Goal: Transaction & Acquisition: Purchase product/service

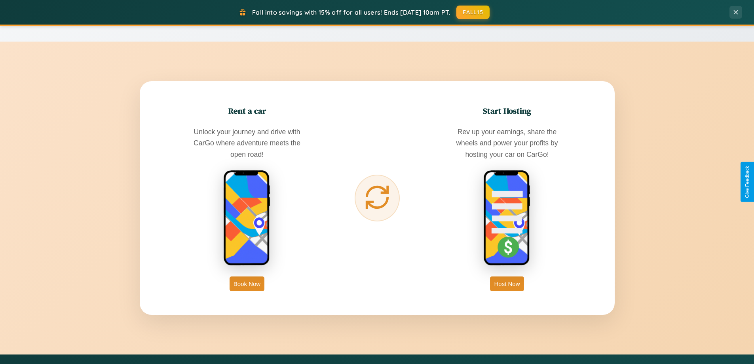
scroll to position [1522, 0]
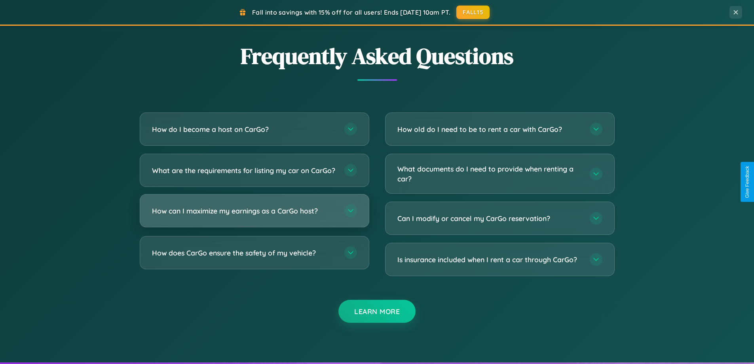
click at [254, 216] on h3 "How can I maximize my earnings as a CarGo host?" at bounding box center [244, 211] width 184 height 10
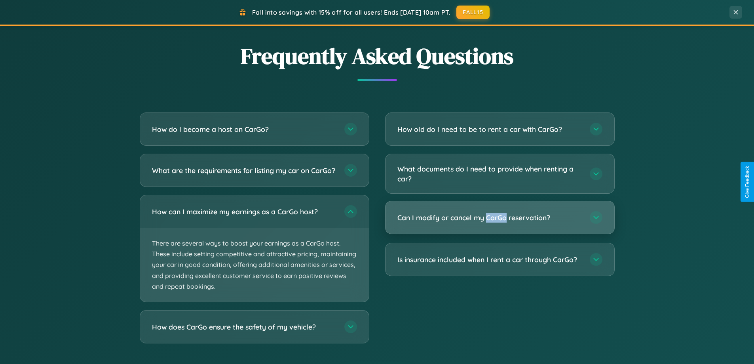
click at [499, 218] on h3 "Can I modify or cancel my CarGo reservation?" at bounding box center [489, 217] width 184 height 10
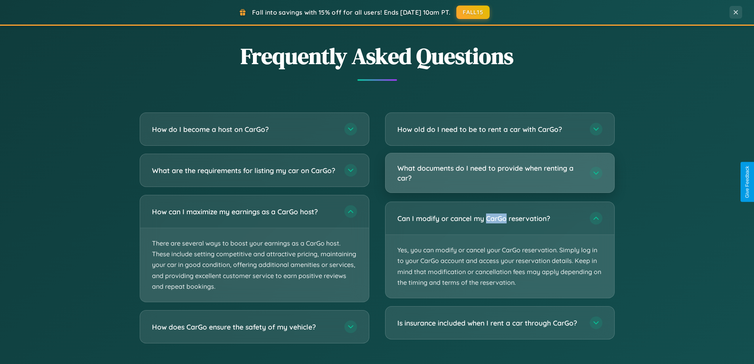
click at [499, 173] on h3 "What documents do I need to provide when renting a car?" at bounding box center [489, 172] width 184 height 19
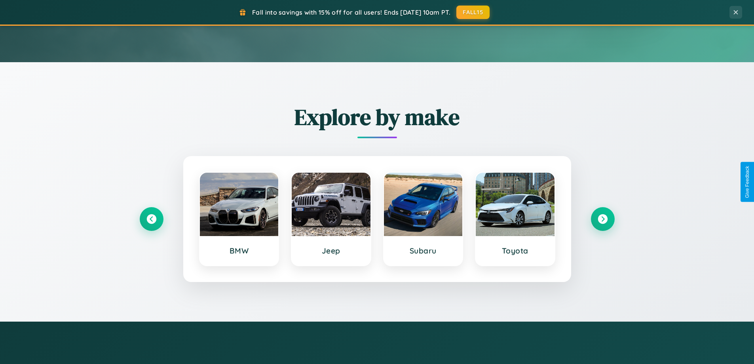
scroll to position [0, 0]
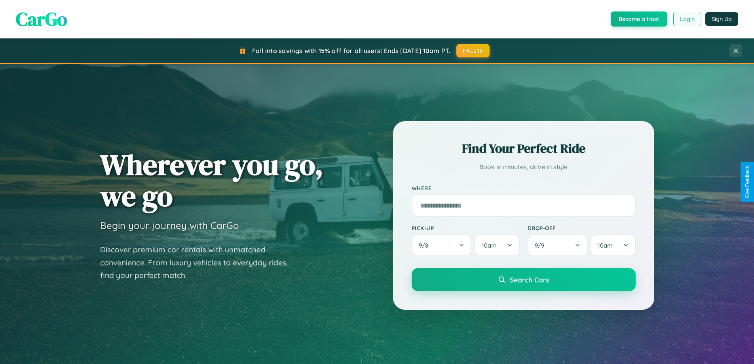
click at [686, 19] on button "Login" at bounding box center [687, 19] width 28 height 14
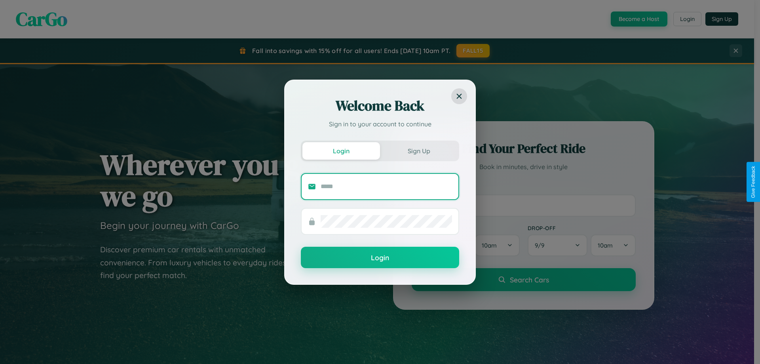
click at [386, 186] on input "text" at bounding box center [385, 186] width 131 height 13
type input "**********"
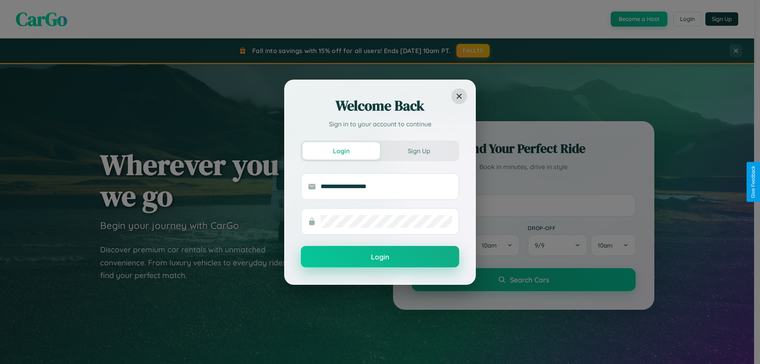
click at [380, 257] on button "Login" at bounding box center [380, 256] width 158 height 21
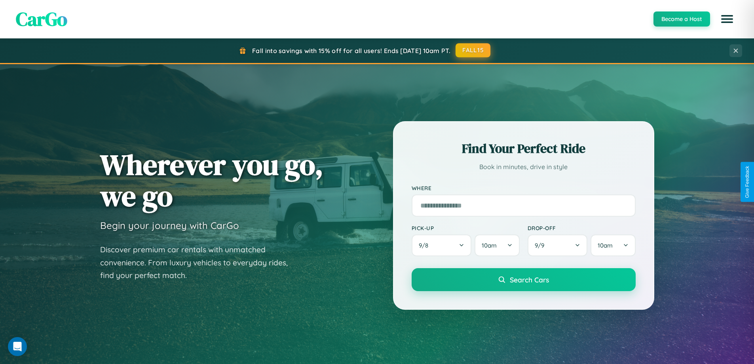
click at [473, 50] on button "FALL15" at bounding box center [472, 50] width 35 height 14
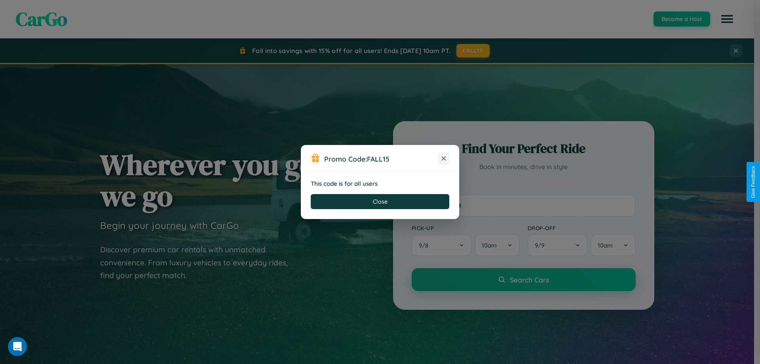
click at [443, 159] on icon at bounding box center [443, 158] width 8 height 8
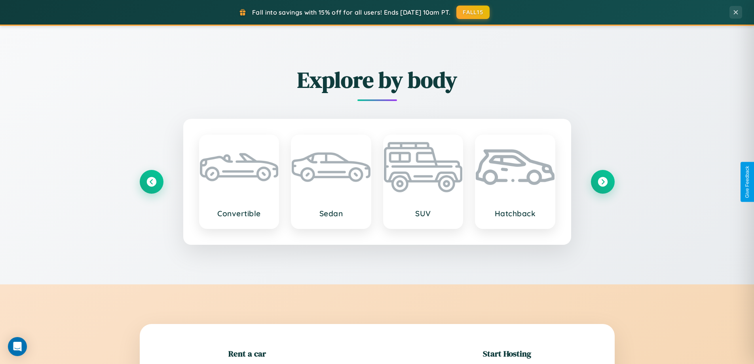
scroll to position [171, 0]
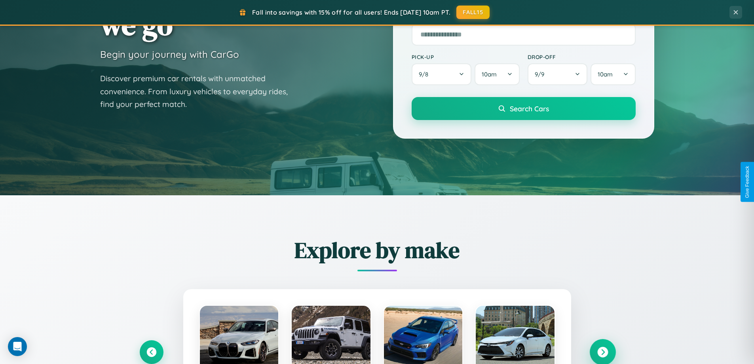
click at [602, 352] on icon at bounding box center [602, 352] width 11 height 11
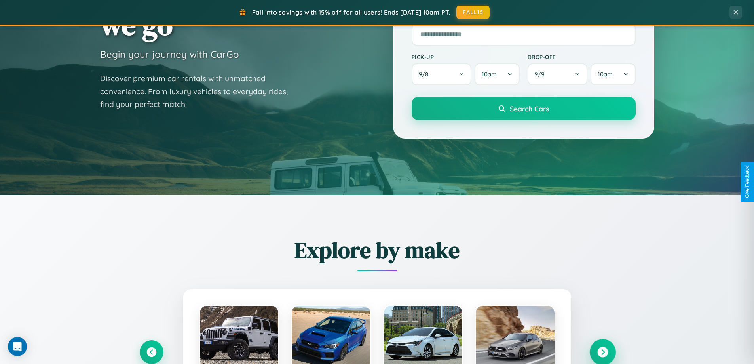
click at [602, 351] on icon at bounding box center [602, 352] width 11 height 11
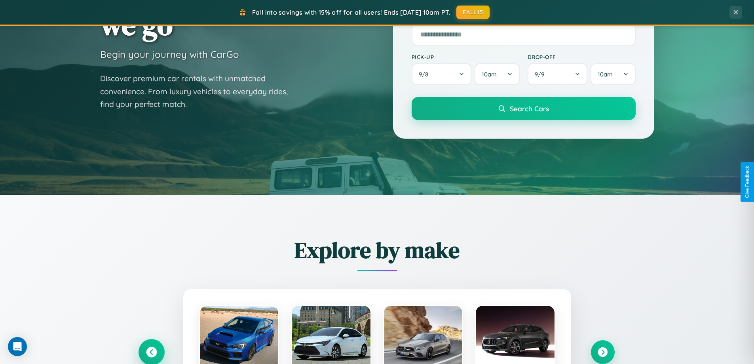
click at [151, 351] on icon at bounding box center [151, 352] width 11 height 11
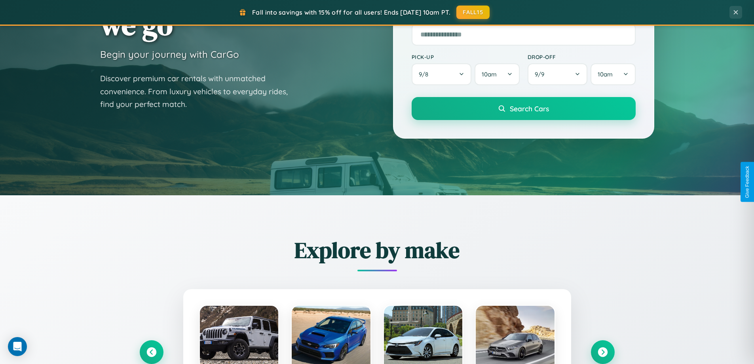
scroll to position [792, 0]
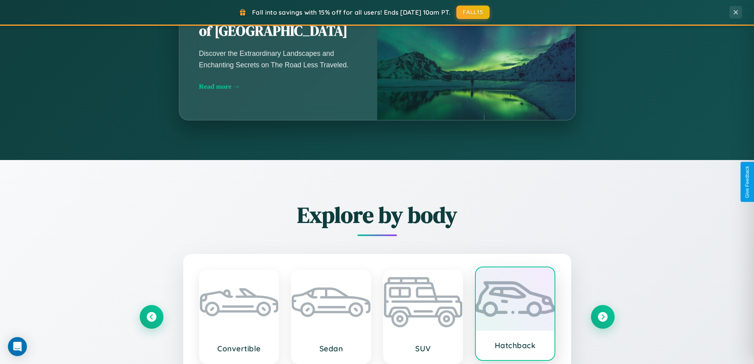
click at [515, 316] on div at bounding box center [514, 298] width 79 height 63
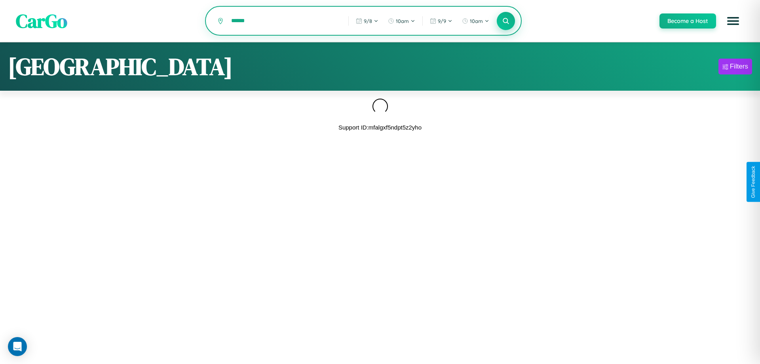
type input "******"
click at [505, 21] on icon at bounding box center [506, 21] width 8 height 8
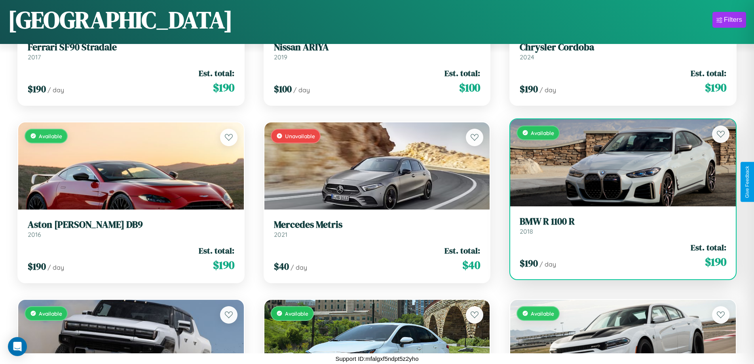
scroll to position [820, 0]
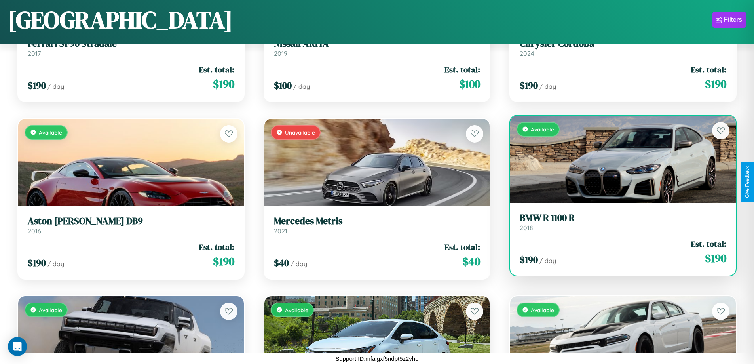
click at [617, 223] on h3 "BMW R 1100 R" at bounding box center [622, 217] width 206 height 11
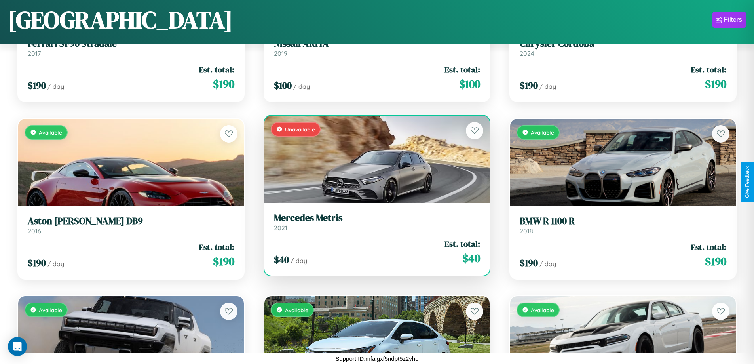
scroll to position [1705, 0]
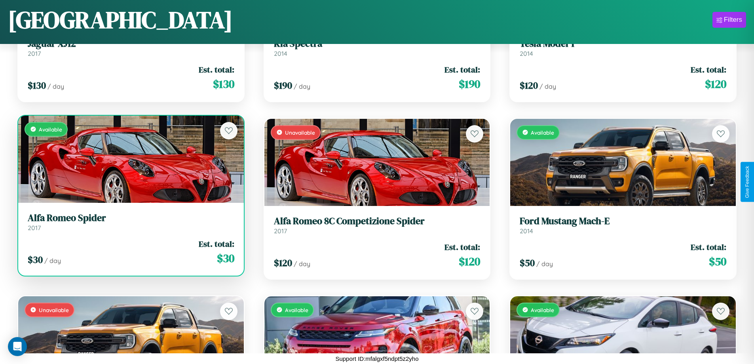
click at [130, 225] on link "Alfa Romeo Spider 2017" at bounding box center [131, 221] width 206 height 19
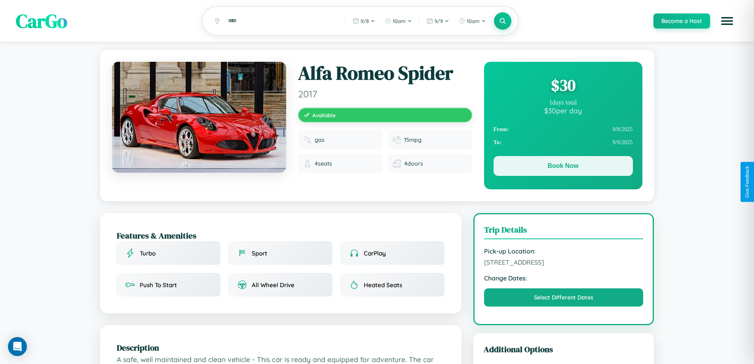
click at [563, 167] on button "Book Now" at bounding box center [562, 166] width 139 height 20
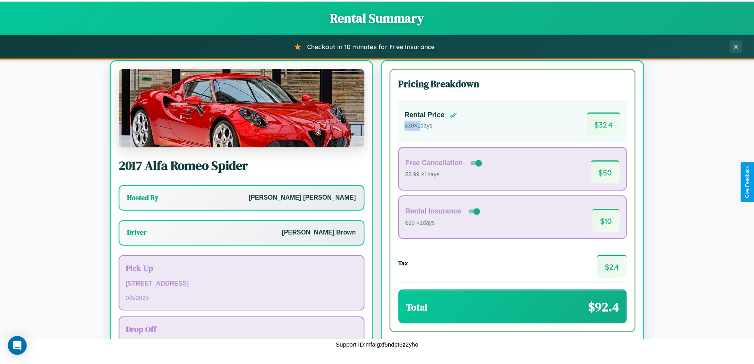
scroll to position [57, 0]
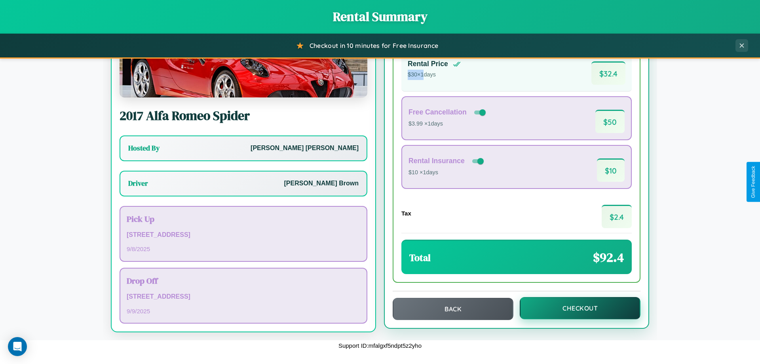
click at [574, 308] on button "Checkout" at bounding box center [579, 308] width 121 height 22
